Goal: Contribute content

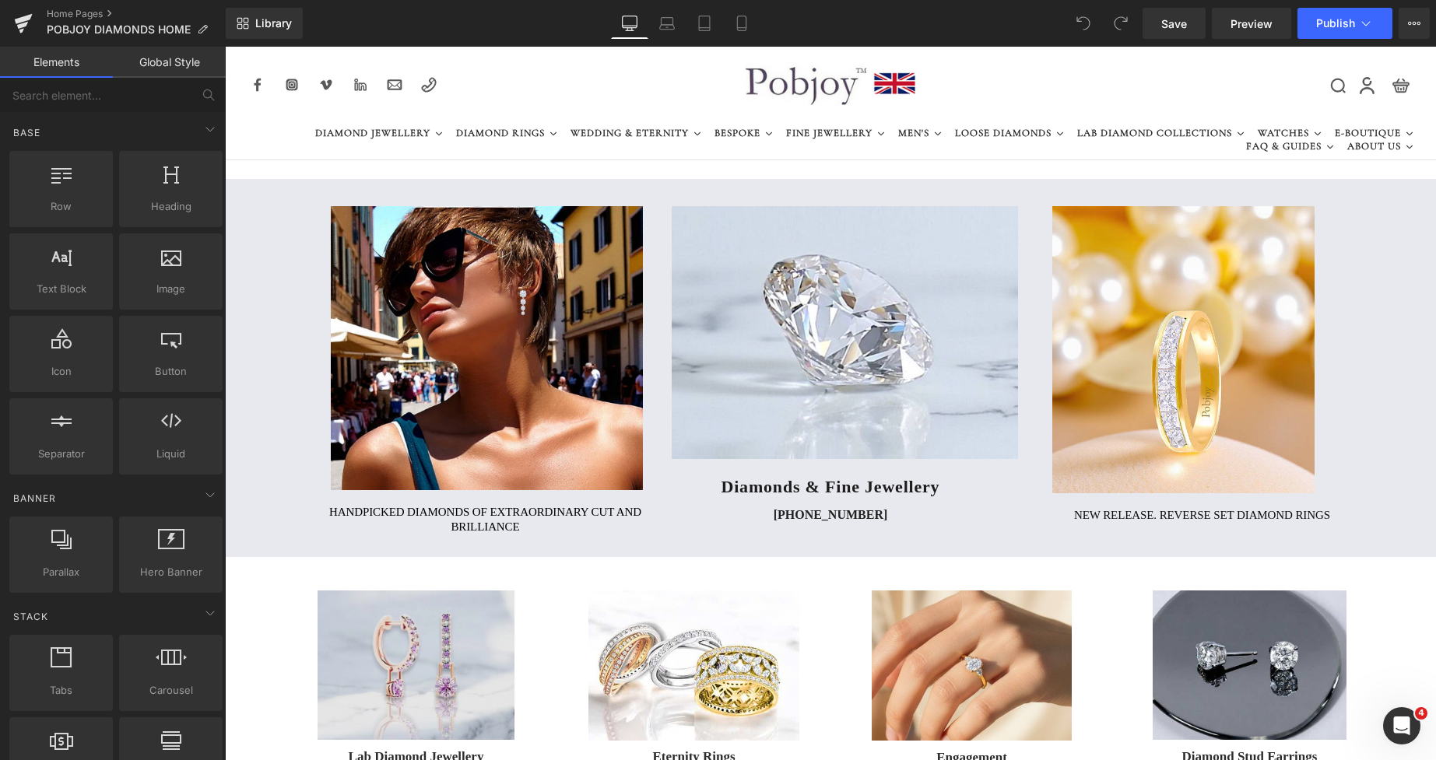
click at [459, 621] on img at bounding box center [416, 665] width 197 height 149
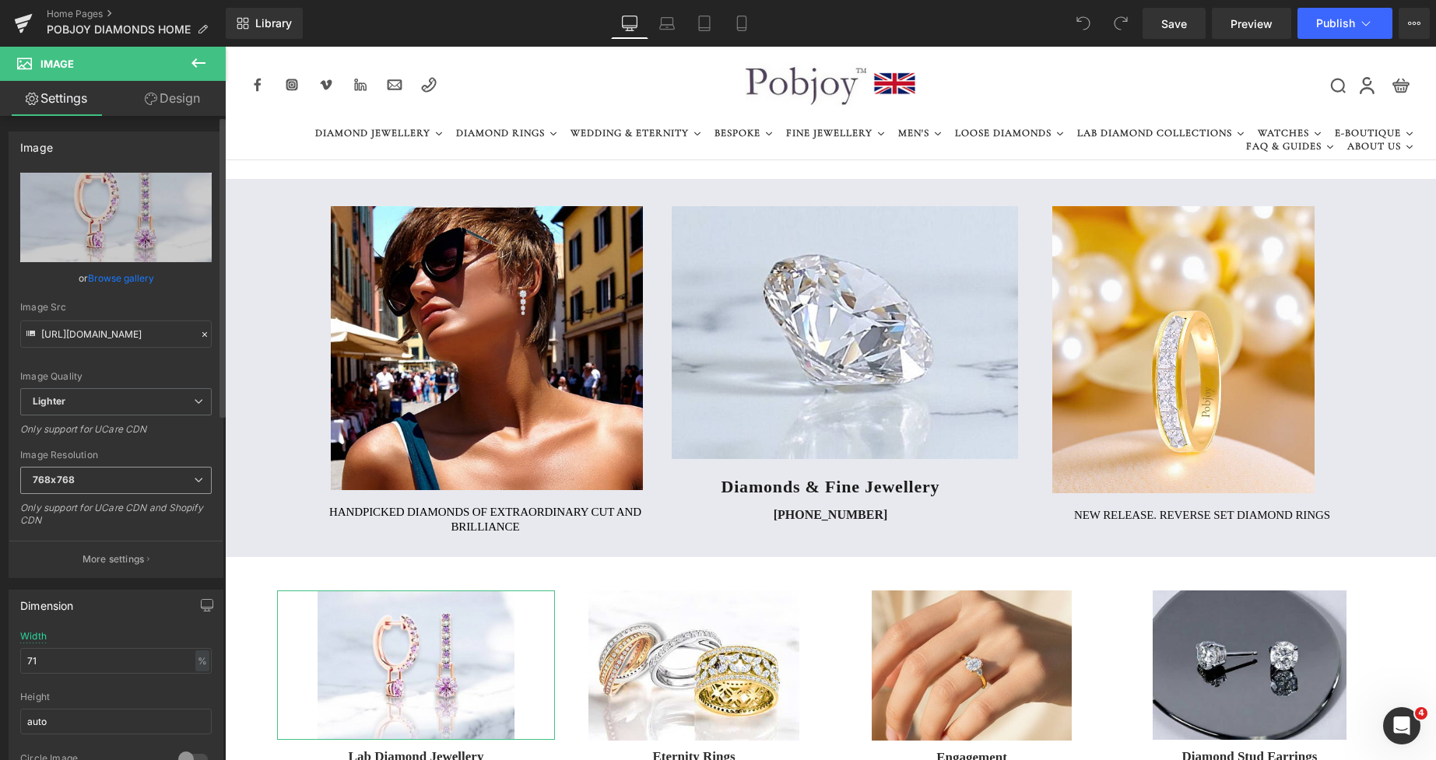
click at [82, 488] on span "768x768" at bounding box center [115, 480] width 191 height 27
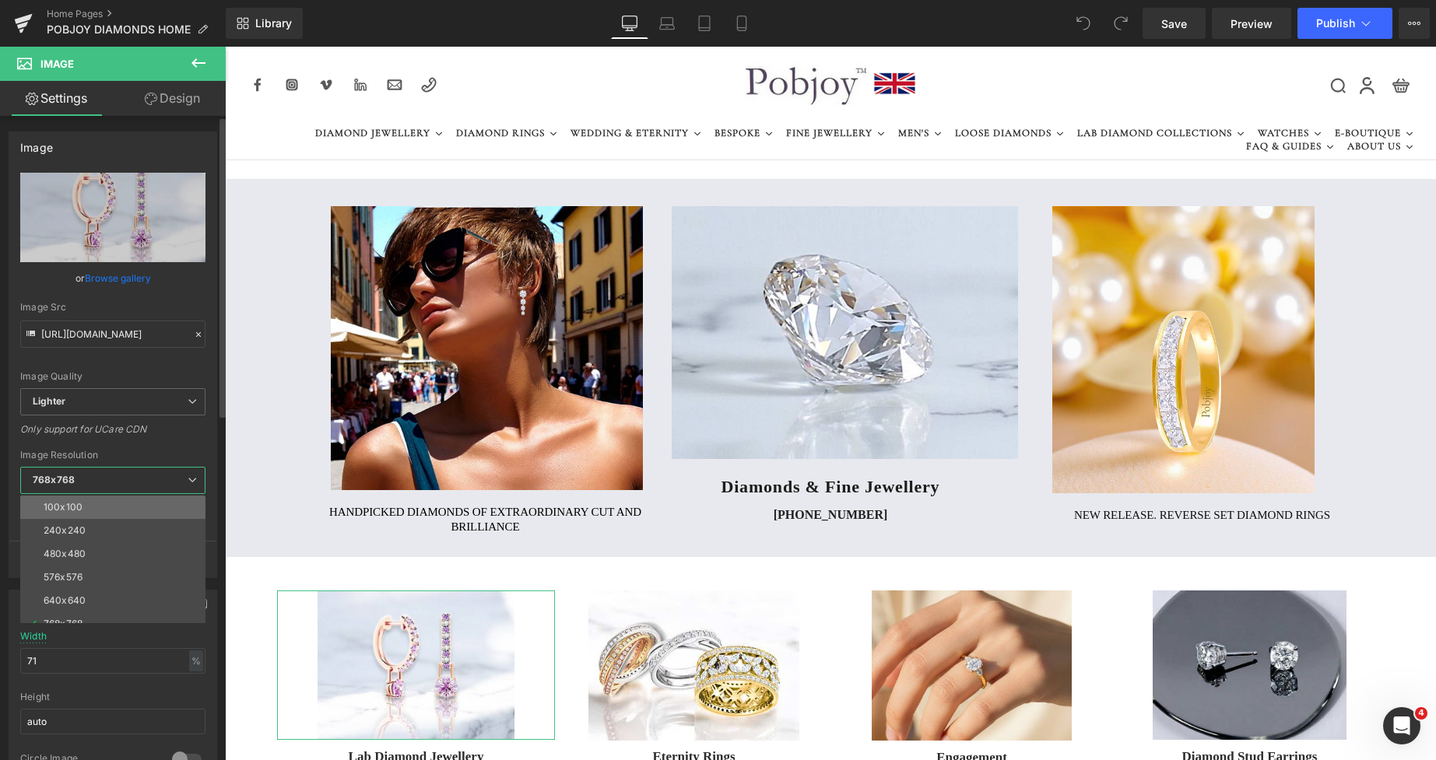
click at [89, 503] on li "100x100" at bounding box center [116, 507] width 192 height 23
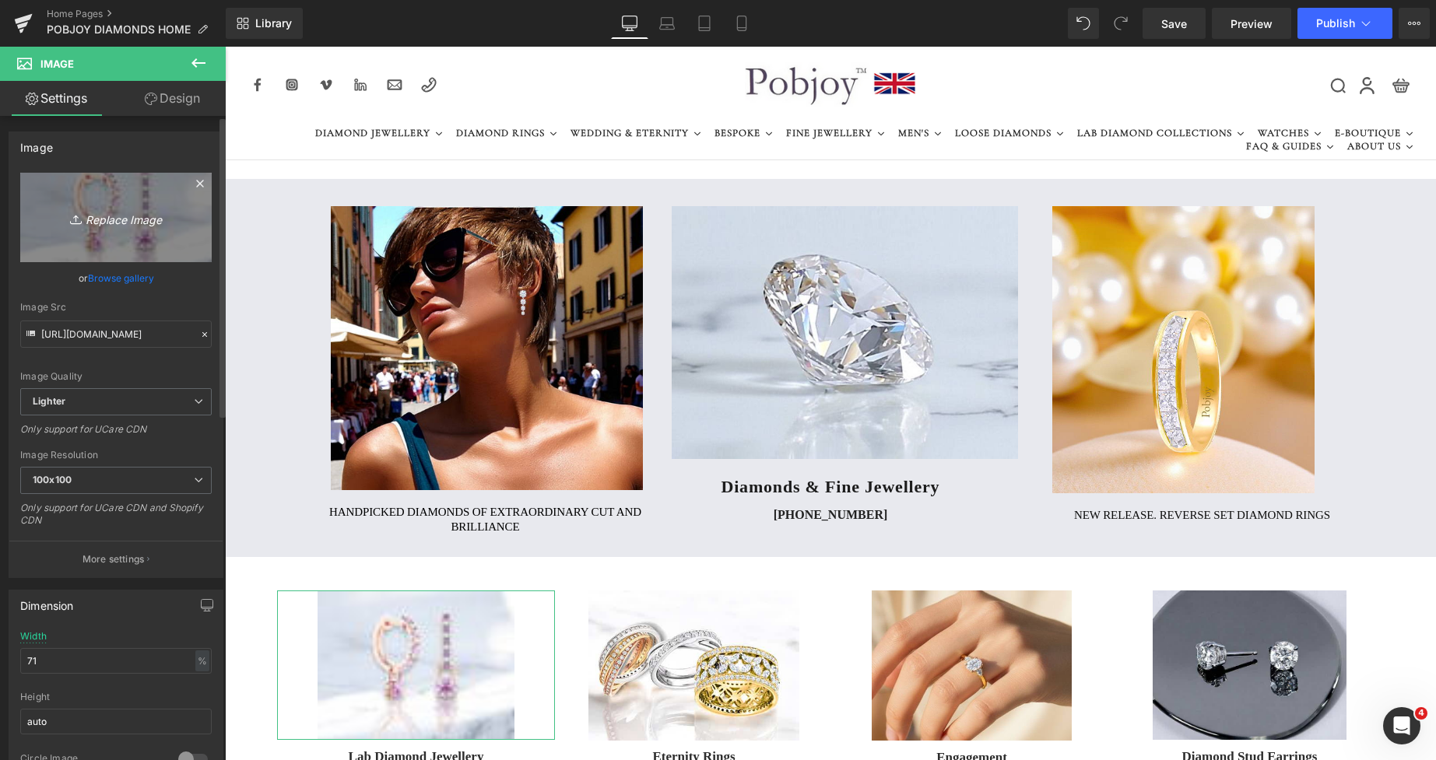
click at [156, 231] on link "Replace Image" at bounding box center [115, 217] width 191 height 89
type input "C:\fakepath\New Template-Photoroom - 2025-10-07T134008.856.png"
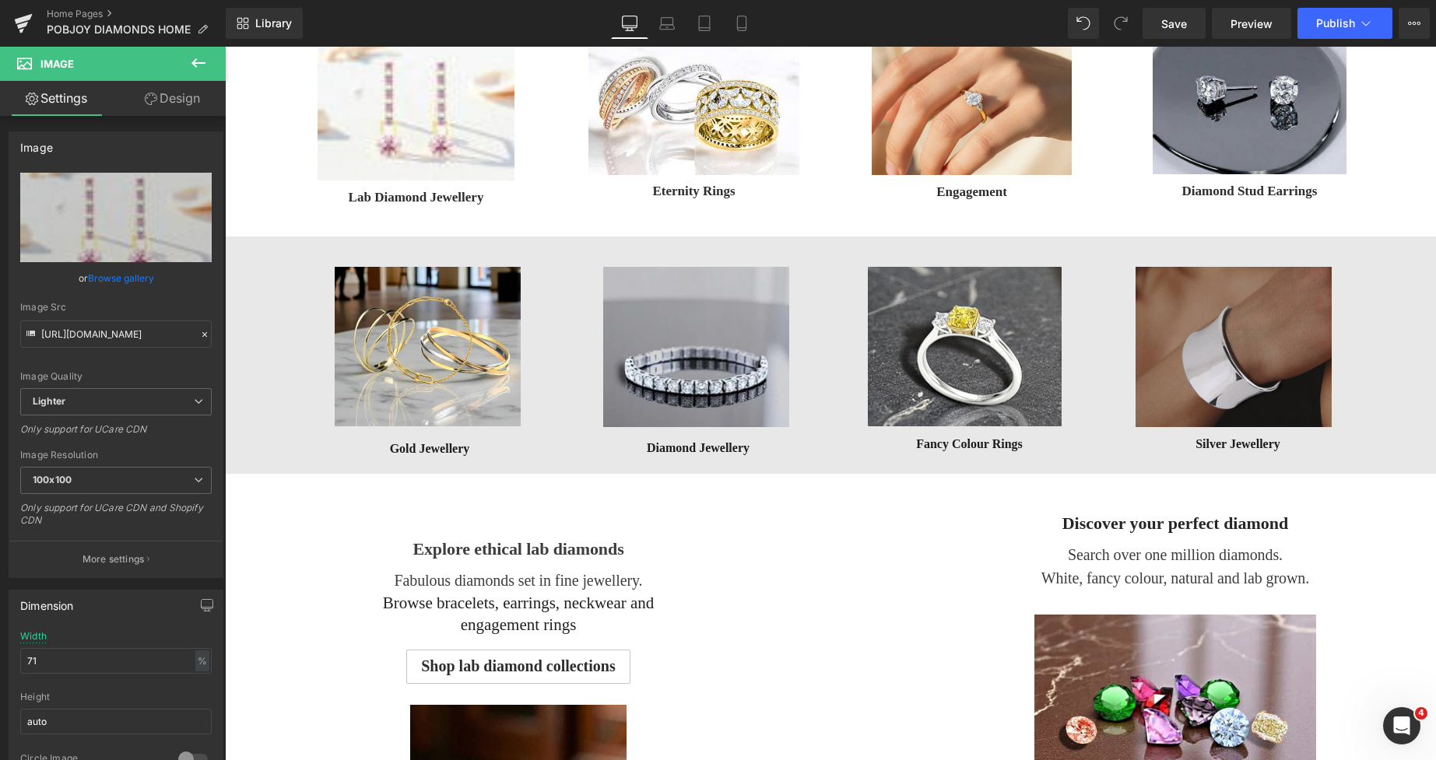
scroll to position [444, 0]
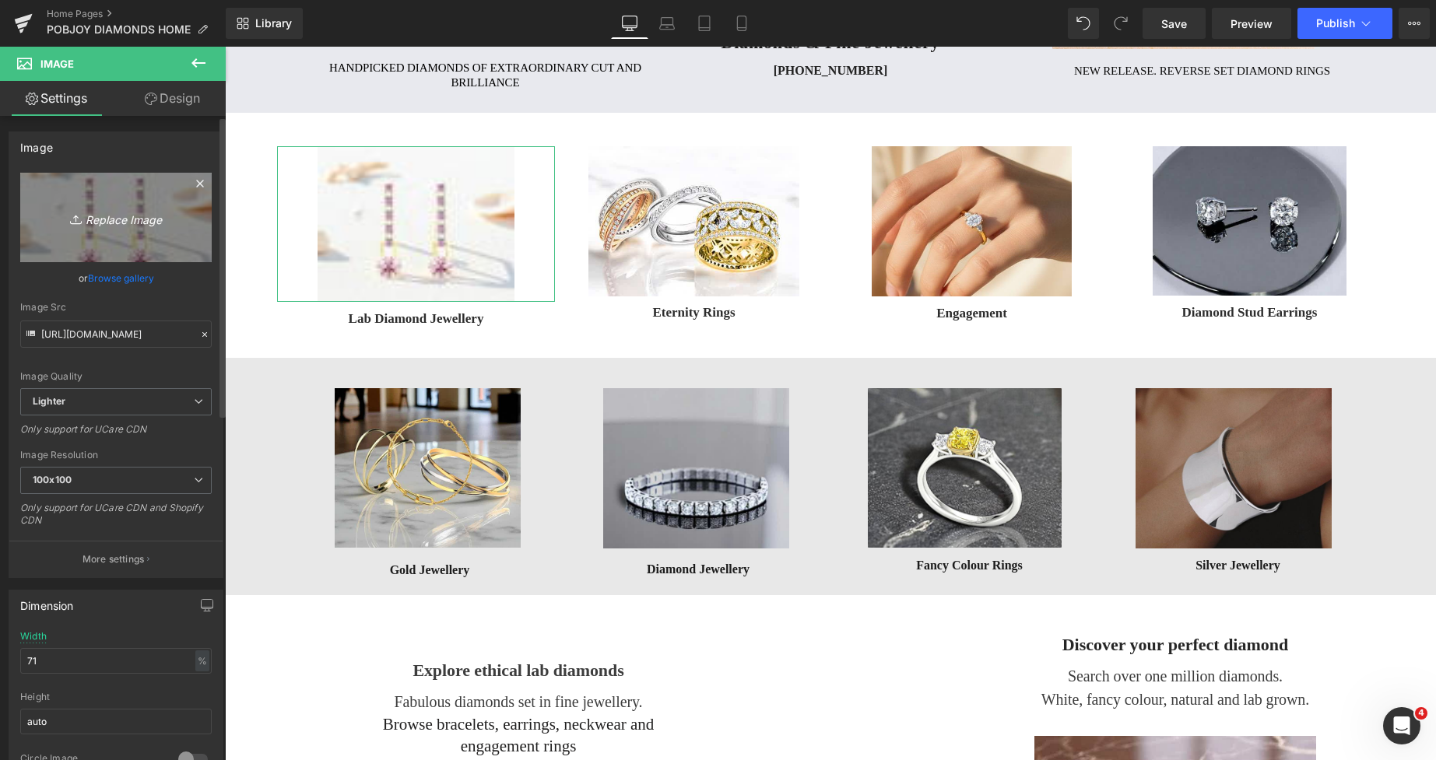
click at [149, 233] on link "Replace Image" at bounding box center [115, 217] width 191 height 89
type input "C:\fakepath\New Template-Photoroom - 2025-10-07T134008.856.png"
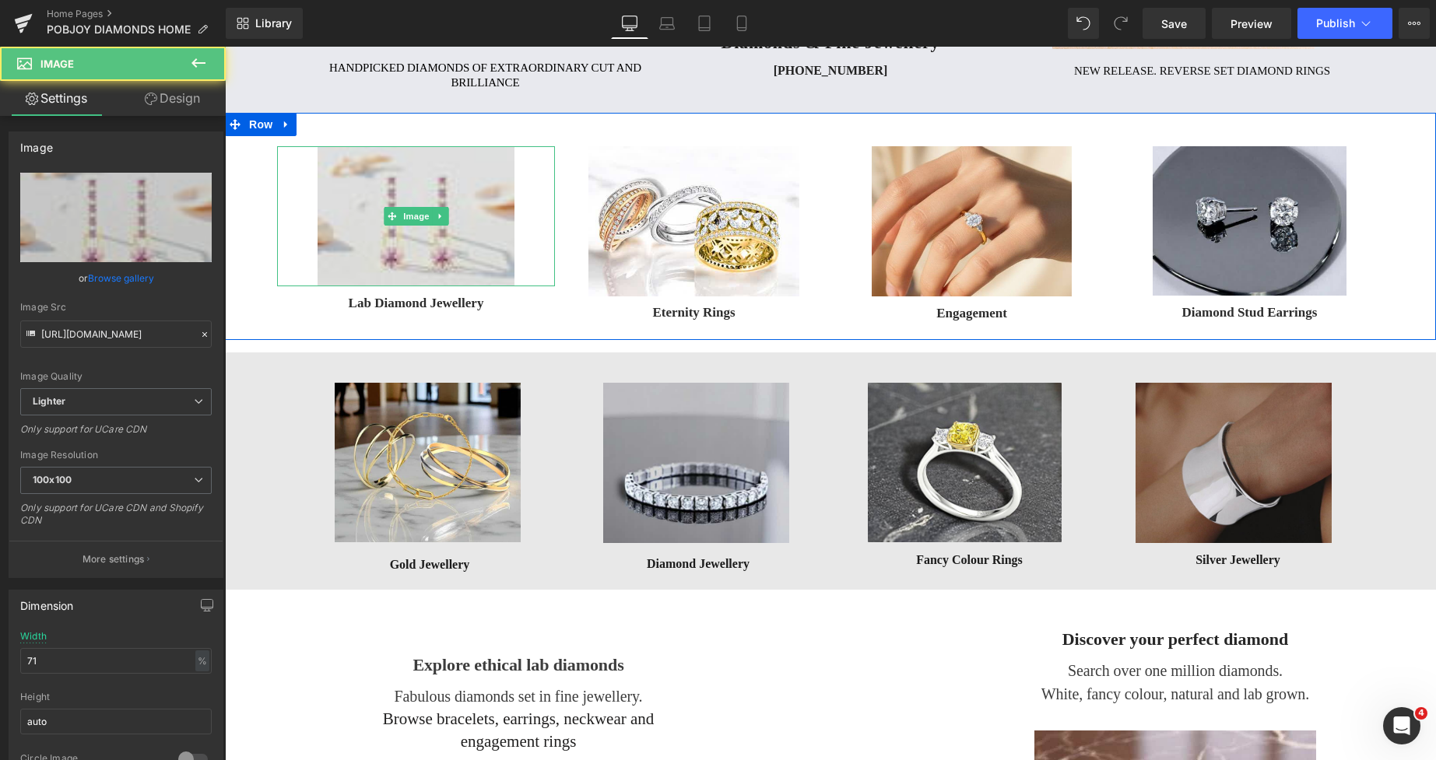
click at [459, 240] on img at bounding box center [416, 216] width 197 height 140
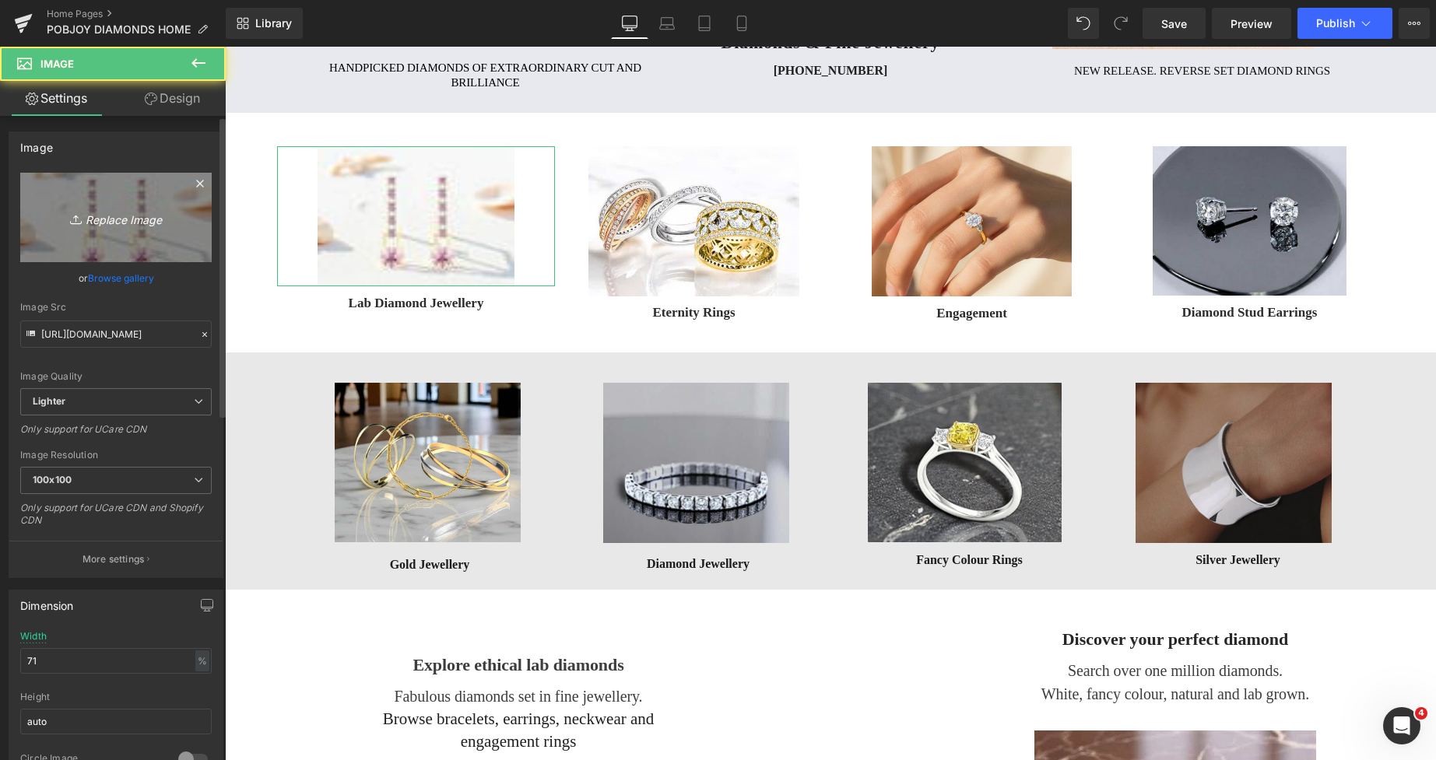
click at [150, 229] on link "Replace Image" at bounding box center [115, 217] width 191 height 89
type input "C:\fakepath\New Template-Photoroom - 2025-10-07T134008.856.png"
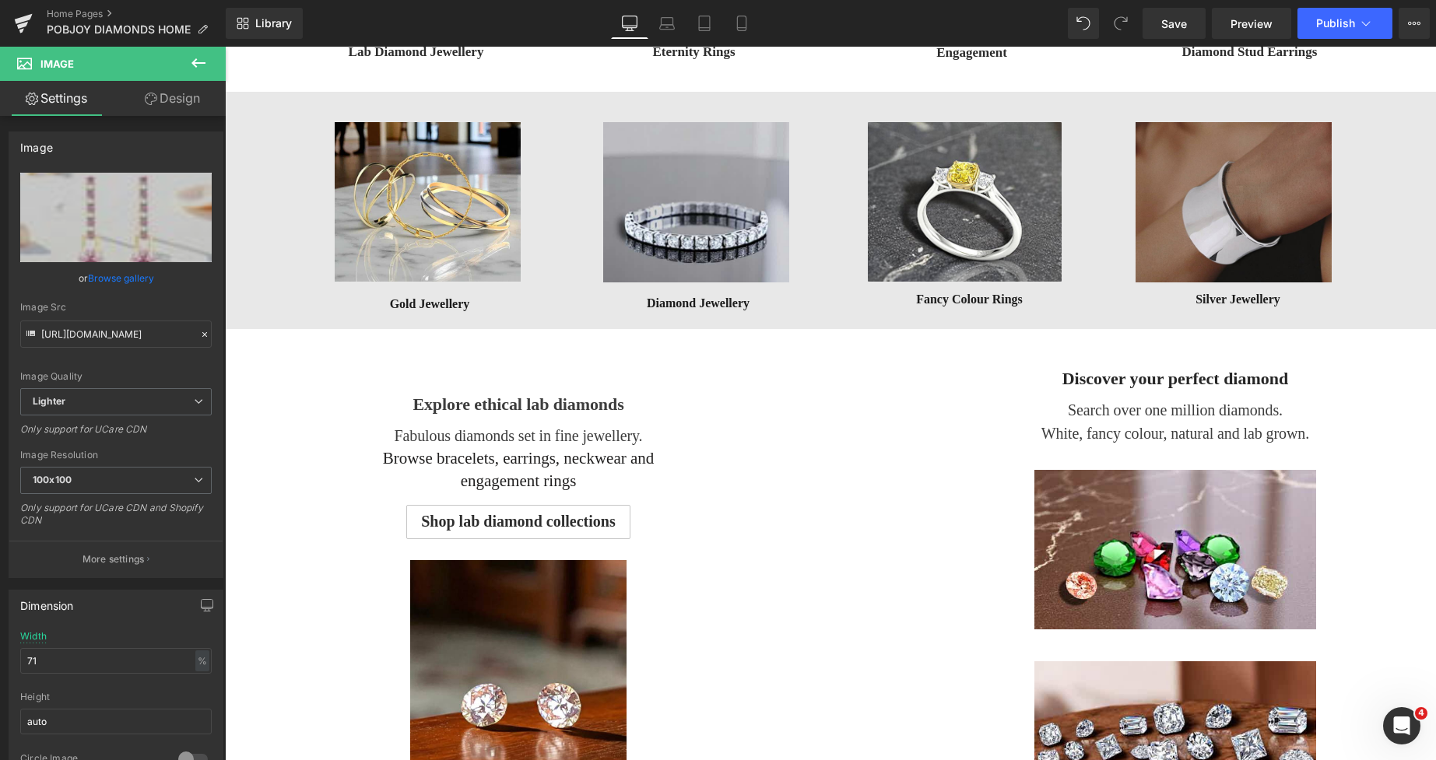
scroll to position [369, 0]
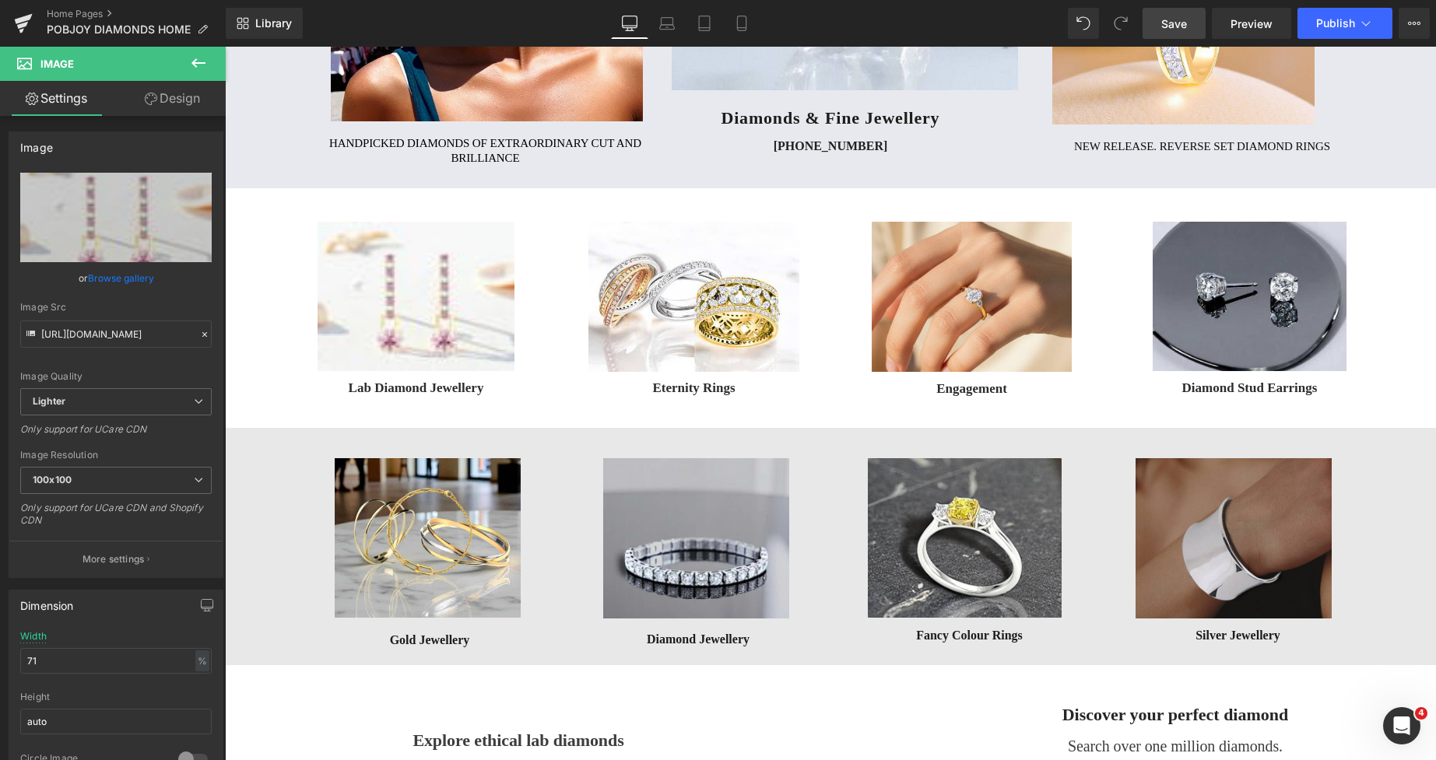
click at [1153, 24] on link "Save" at bounding box center [1173, 23] width 63 height 31
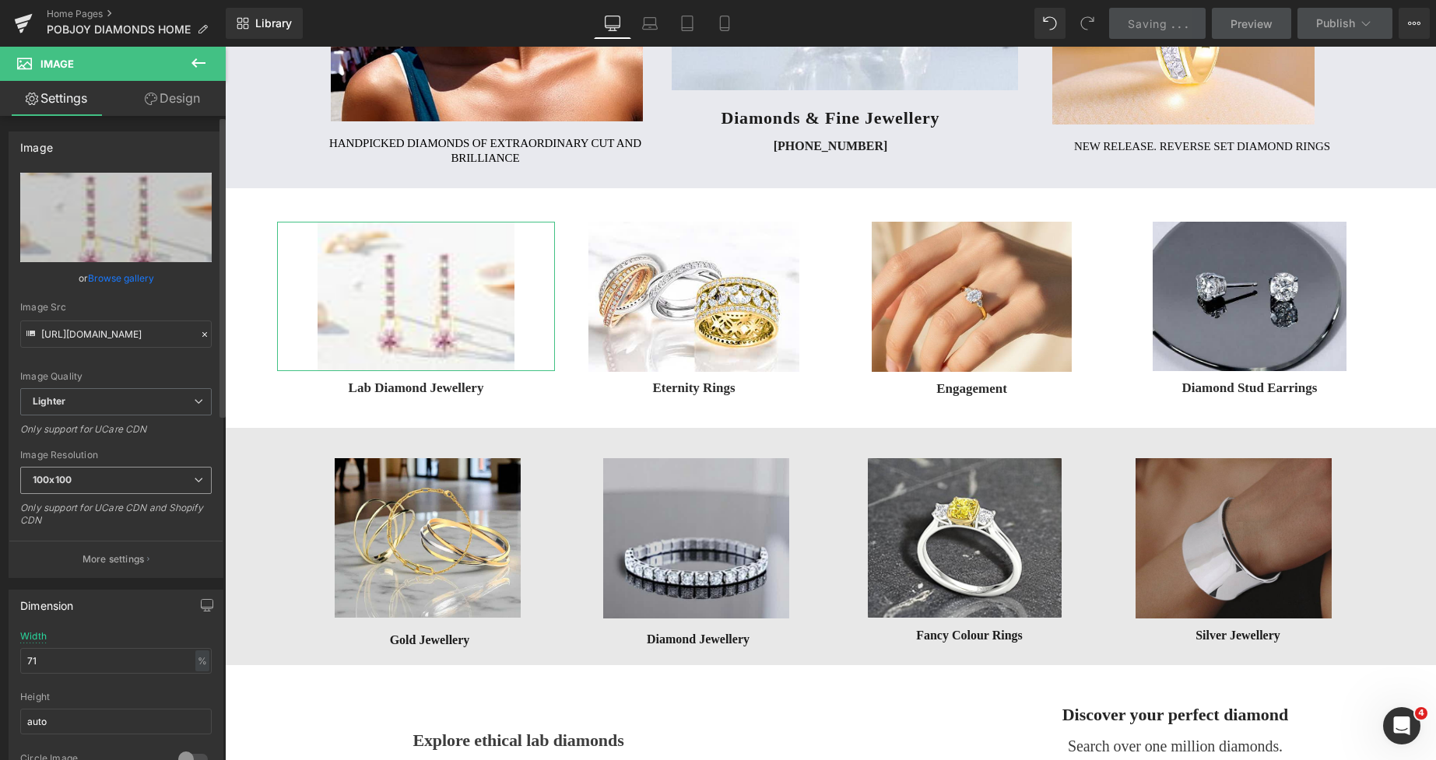
click at [78, 475] on span "100x100" at bounding box center [115, 480] width 191 height 27
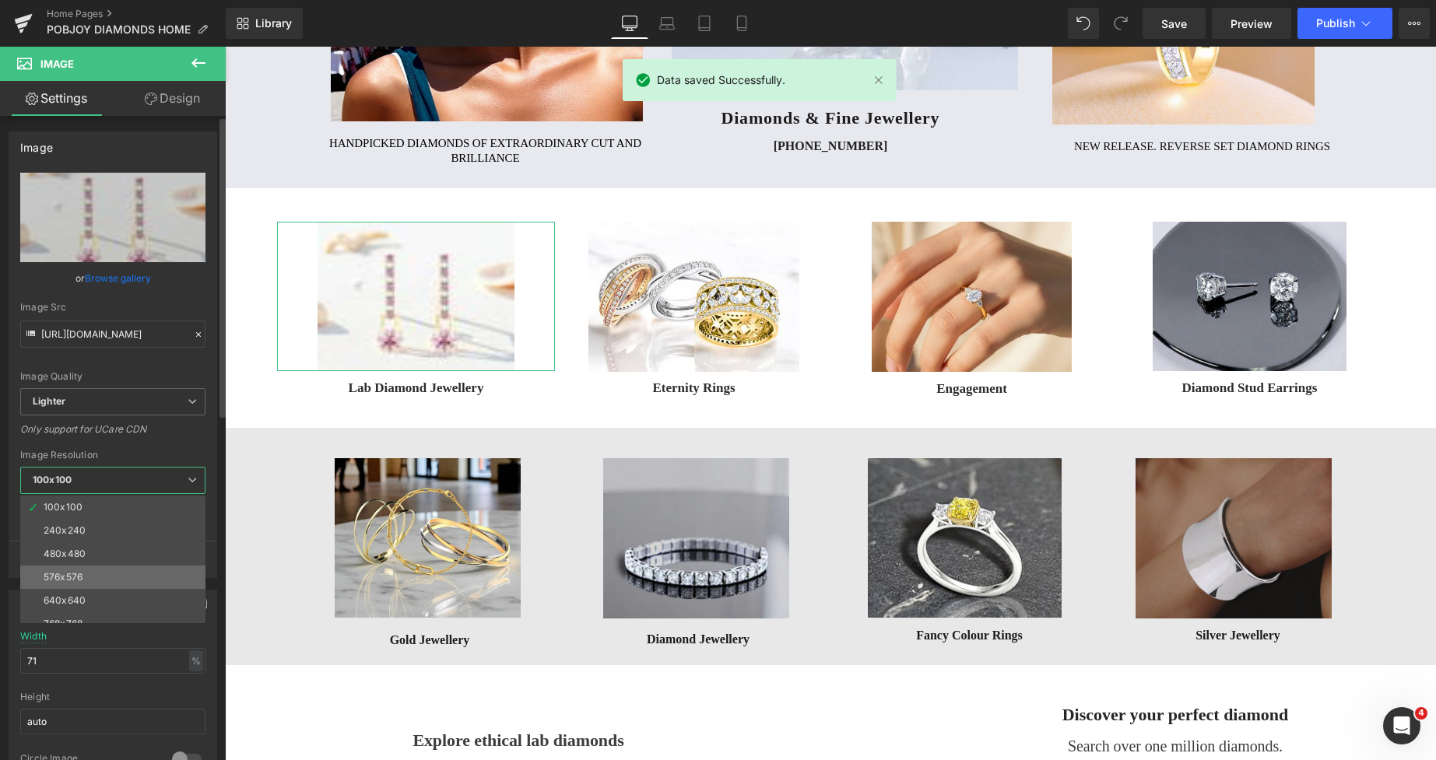
click at [82, 574] on div "576x576" at bounding box center [63, 577] width 39 height 11
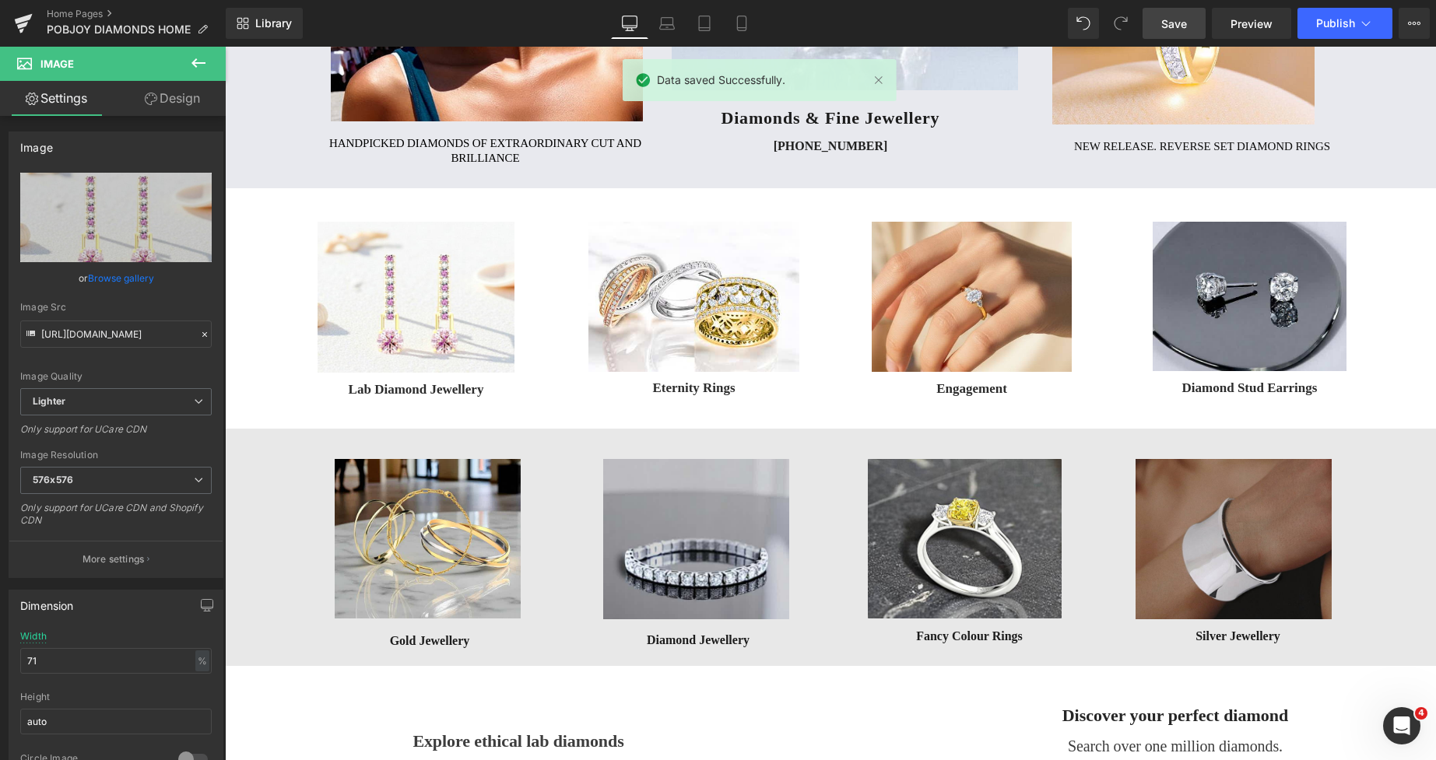
click at [1176, 19] on span "Save" at bounding box center [1174, 24] width 26 height 16
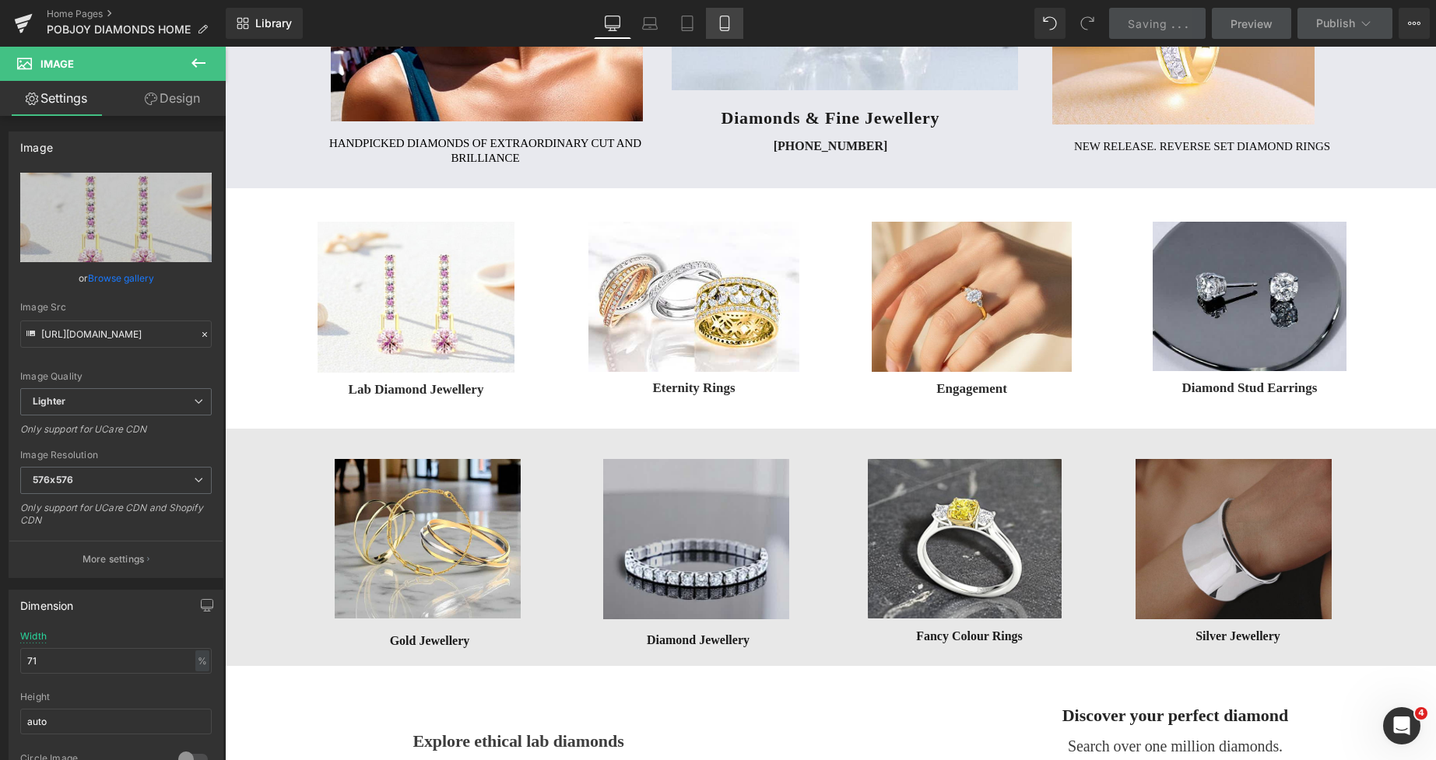
click at [719, 24] on icon at bounding box center [725, 24] width 16 height 16
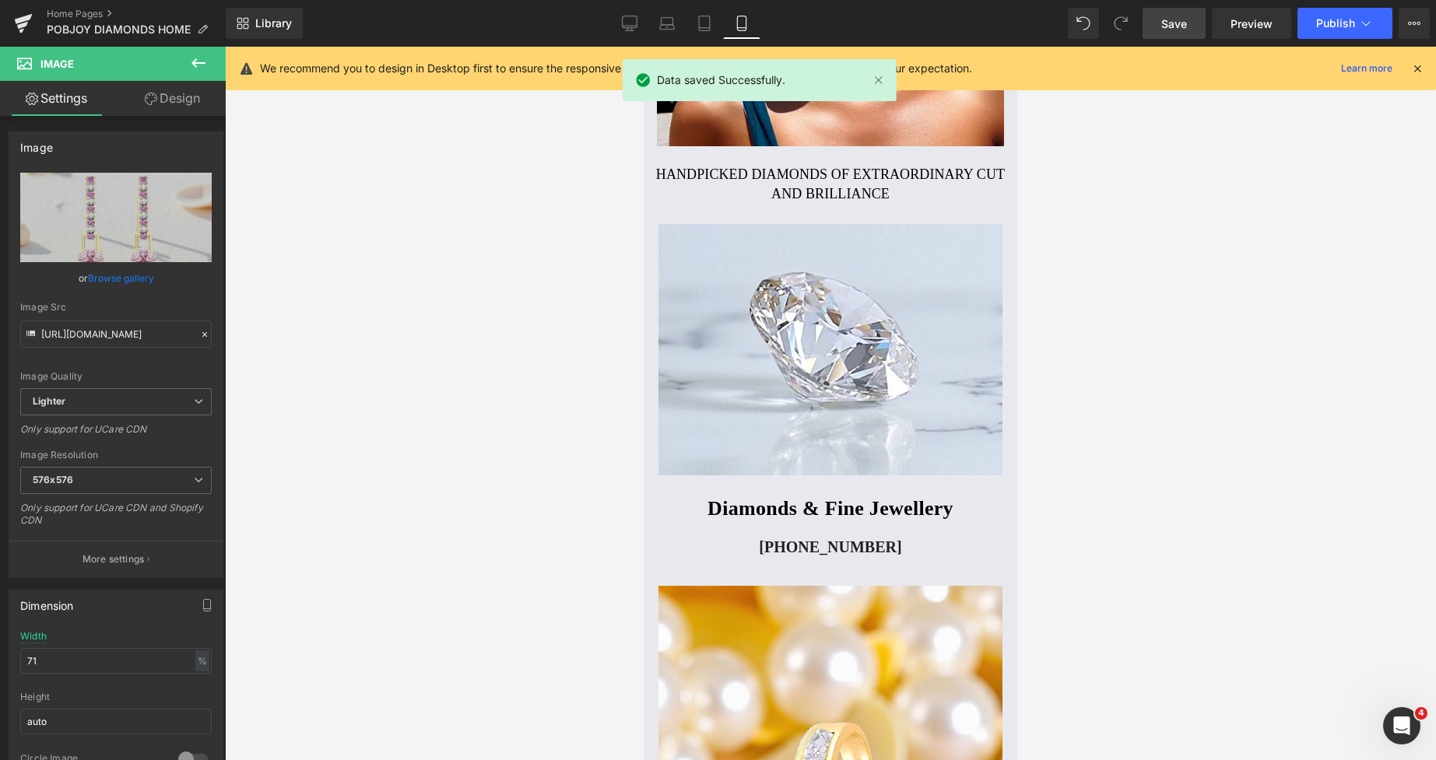
scroll to position [1131, 0]
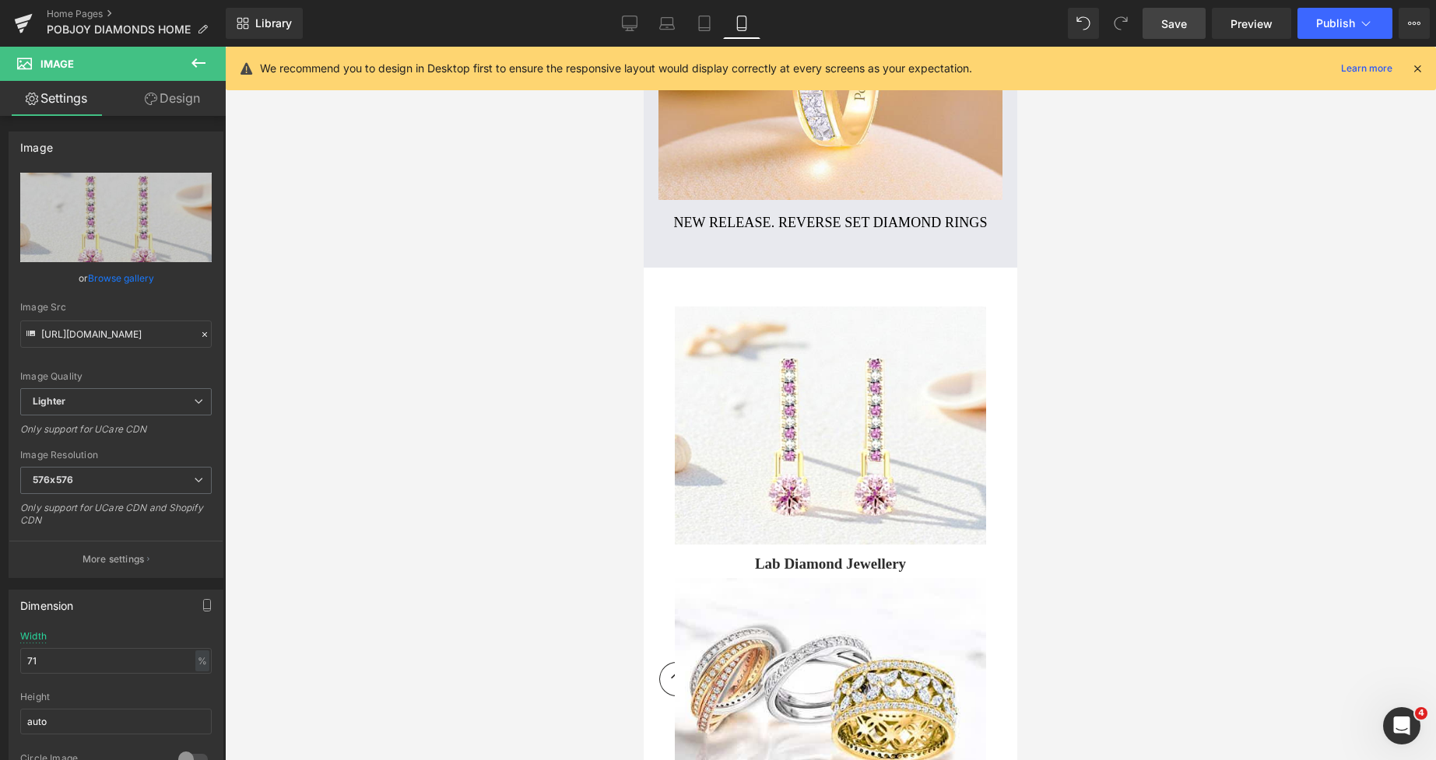
drag, startPoint x: 1167, startPoint y: 22, endPoint x: 314, endPoint y: 132, distance: 860.8
click at [1167, 22] on span "Save" at bounding box center [1174, 24] width 26 height 16
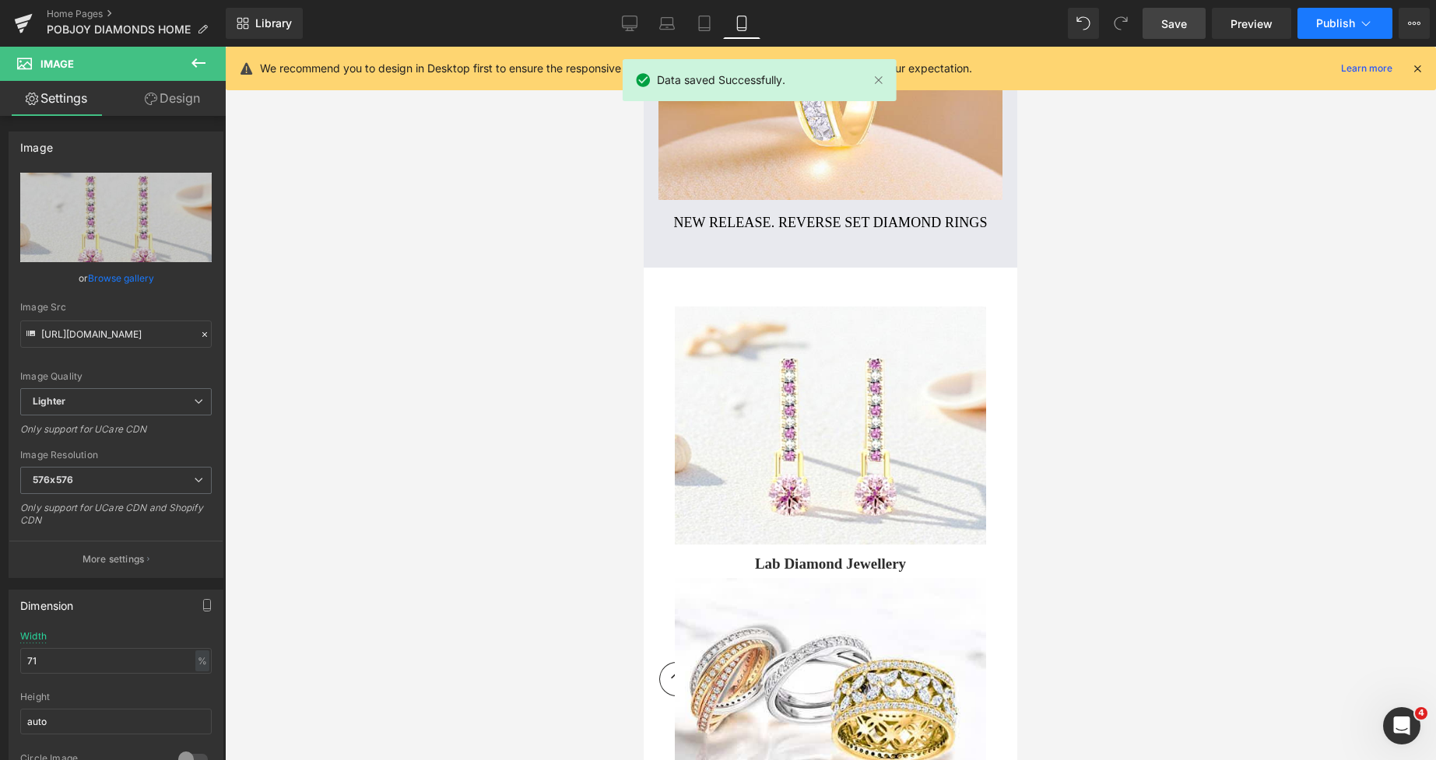
click at [1331, 21] on span "Publish" at bounding box center [1335, 23] width 39 height 12
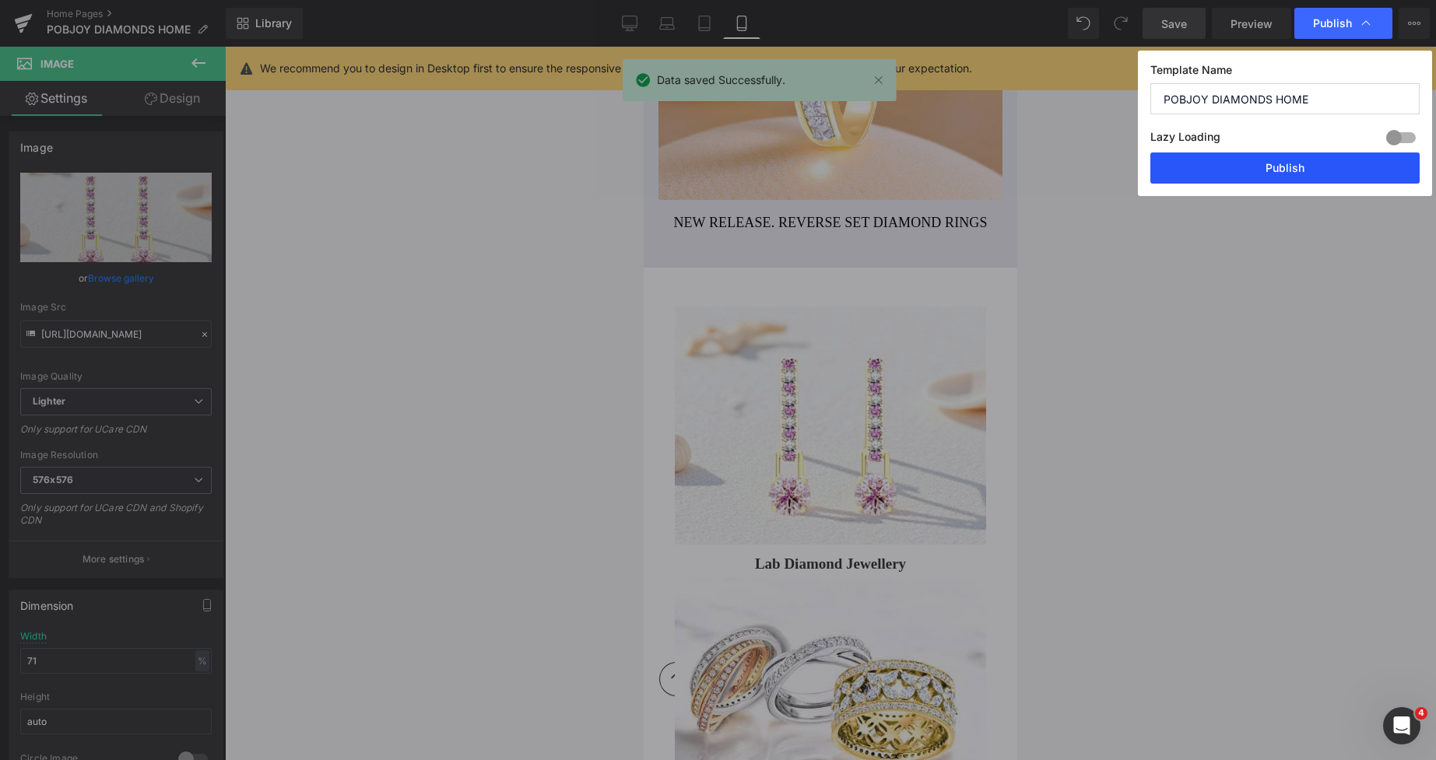
click at [1261, 162] on button "Publish" at bounding box center [1284, 168] width 269 height 31
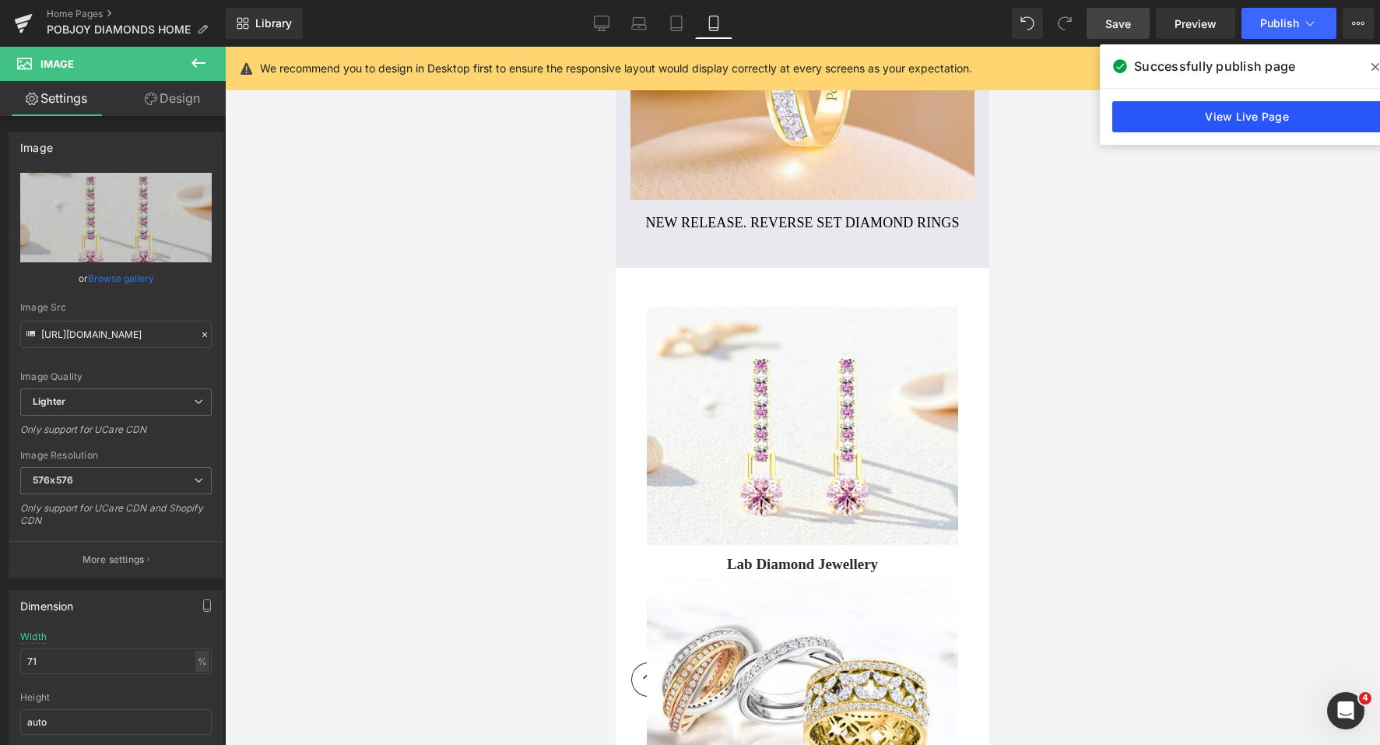
click at [1265, 116] on link "View Live Page" at bounding box center [1246, 116] width 269 height 31
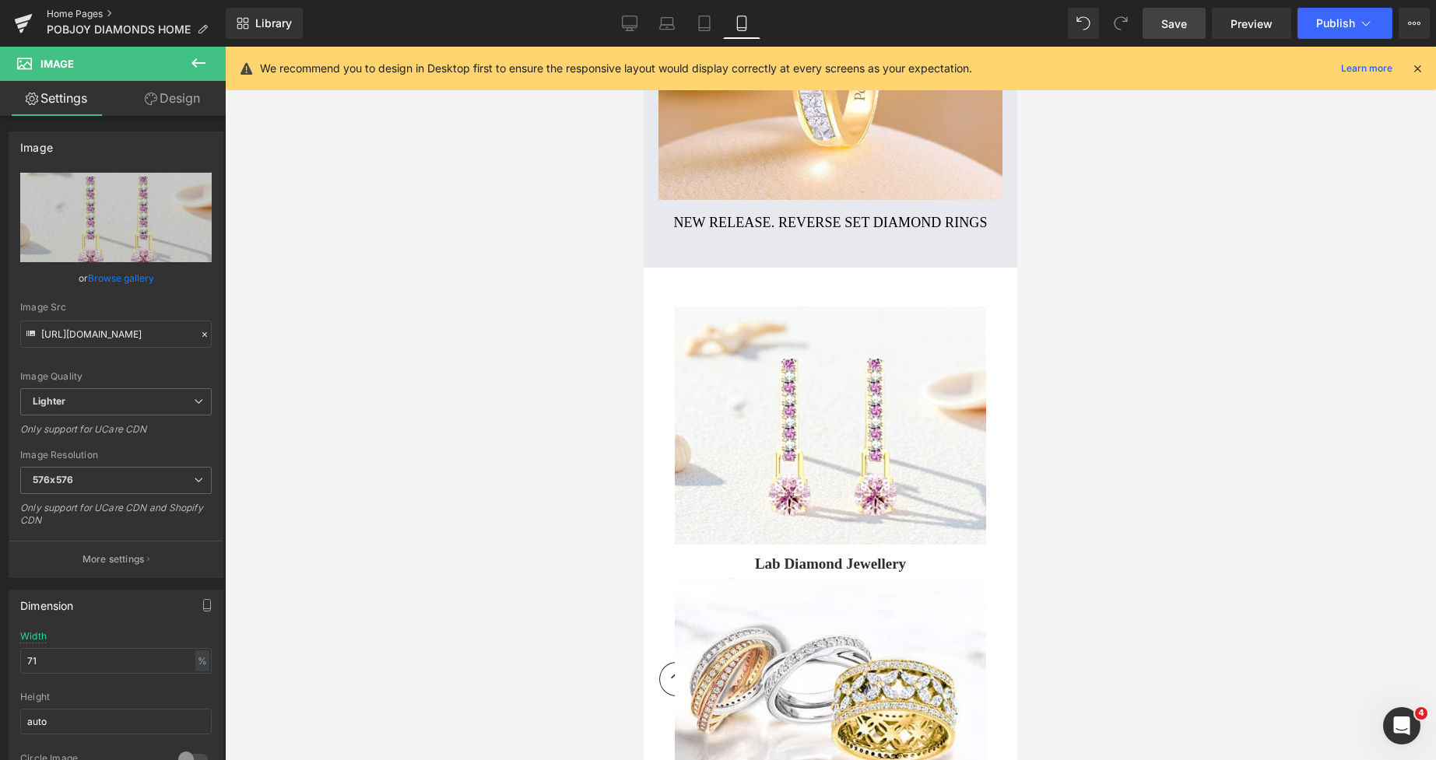
click at [93, 19] on link "Home Pages" at bounding box center [136, 14] width 179 height 12
click at [79, 15] on link "Home Pages" at bounding box center [136, 14] width 179 height 12
